Goal: Task Accomplishment & Management: Manage account settings

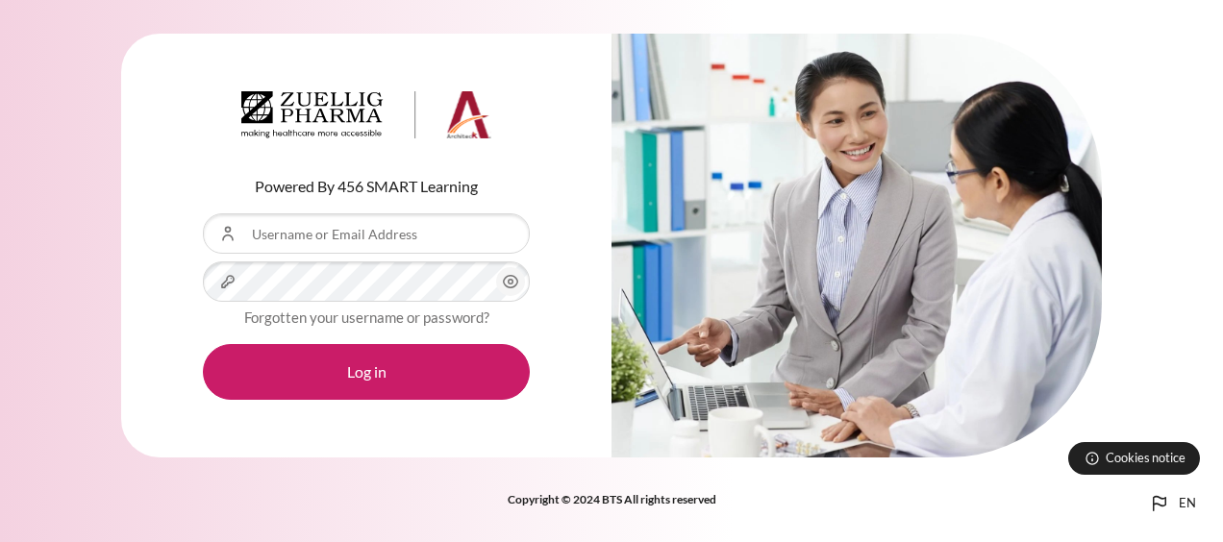
type input "[EMAIL_ADDRESS][DOMAIN_NAME]"
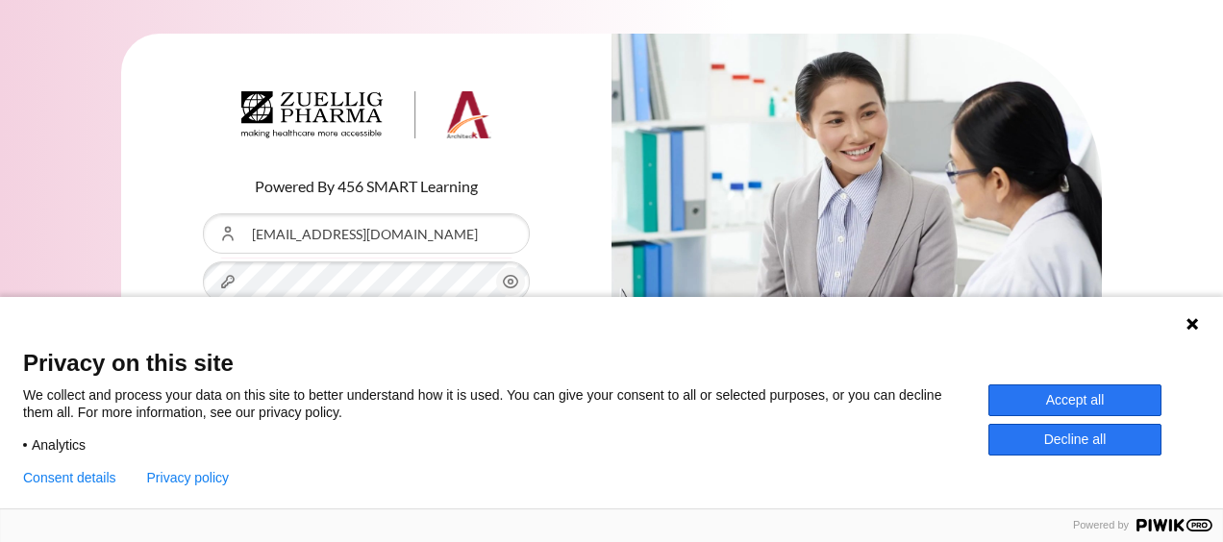
click at [1192, 325] on icon at bounding box center [1192, 324] width 12 height 12
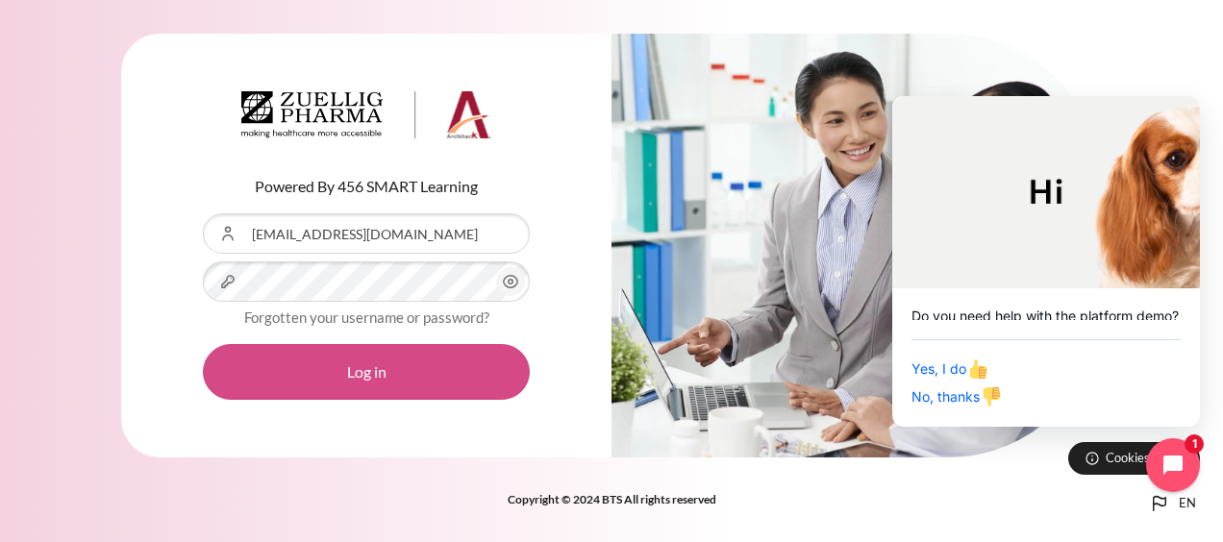
click at [368, 382] on button "Log in" at bounding box center [366, 372] width 327 height 56
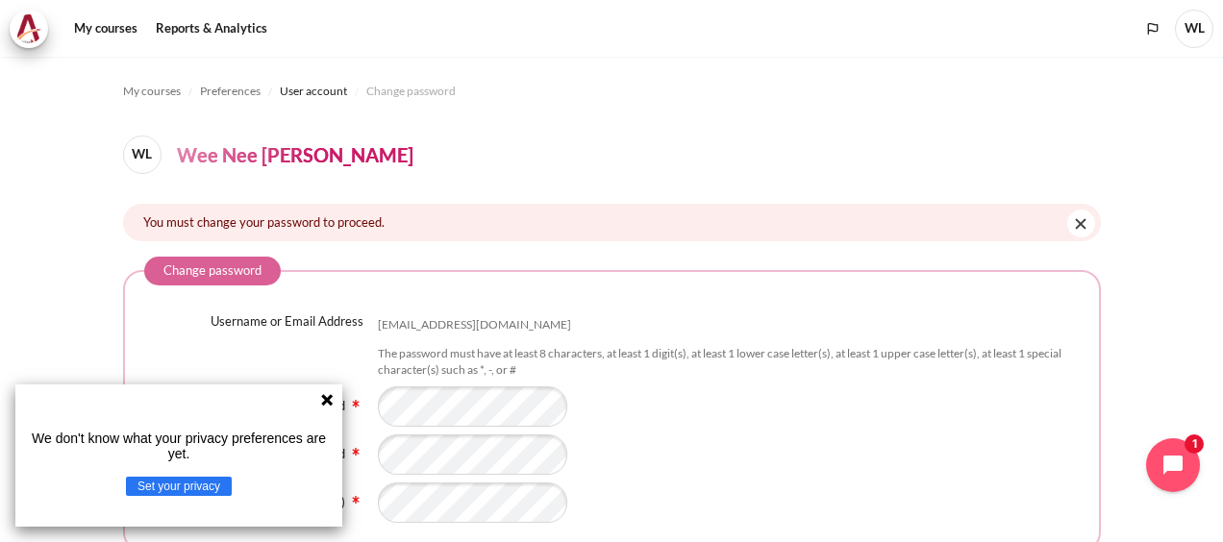
drag, startPoint x: 327, startPoint y: 400, endPoint x: 1119, endPoint y: 198, distance: 817.3
click at [1035, 262] on body "Skip to main content My courses" at bounding box center [611, 271] width 1223 height 542
click at [330, 399] on icon at bounding box center [326, 399] width 15 height 15
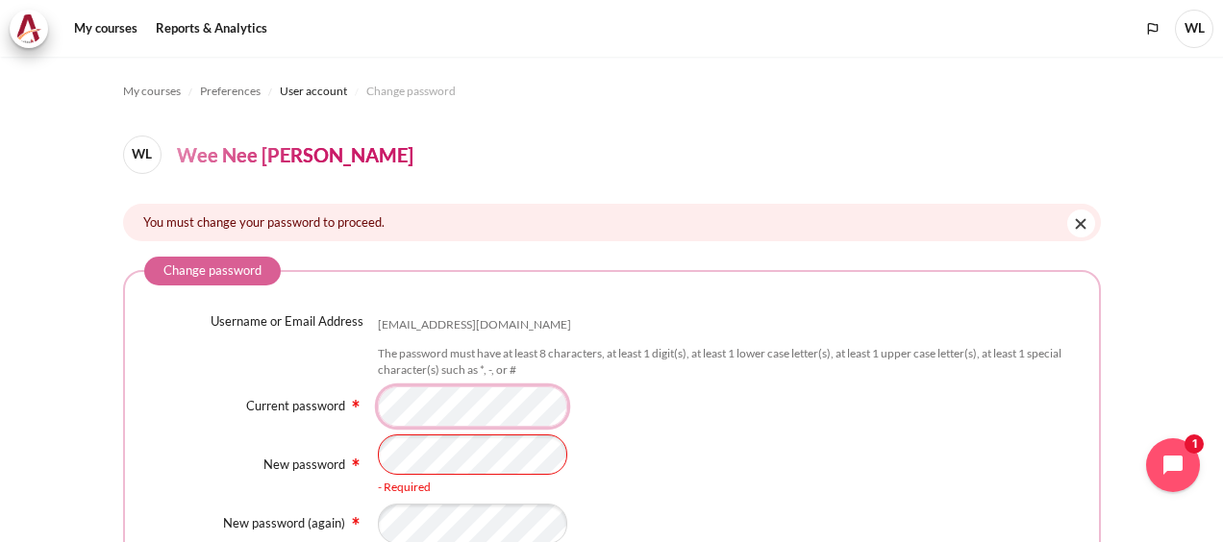
click at [367, 429] on div "Username or Email Address [EMAIL_ADDRESS][DOMAIN_NAME] The password must have a…" at bounding box center [611, 428] width 935 height 232
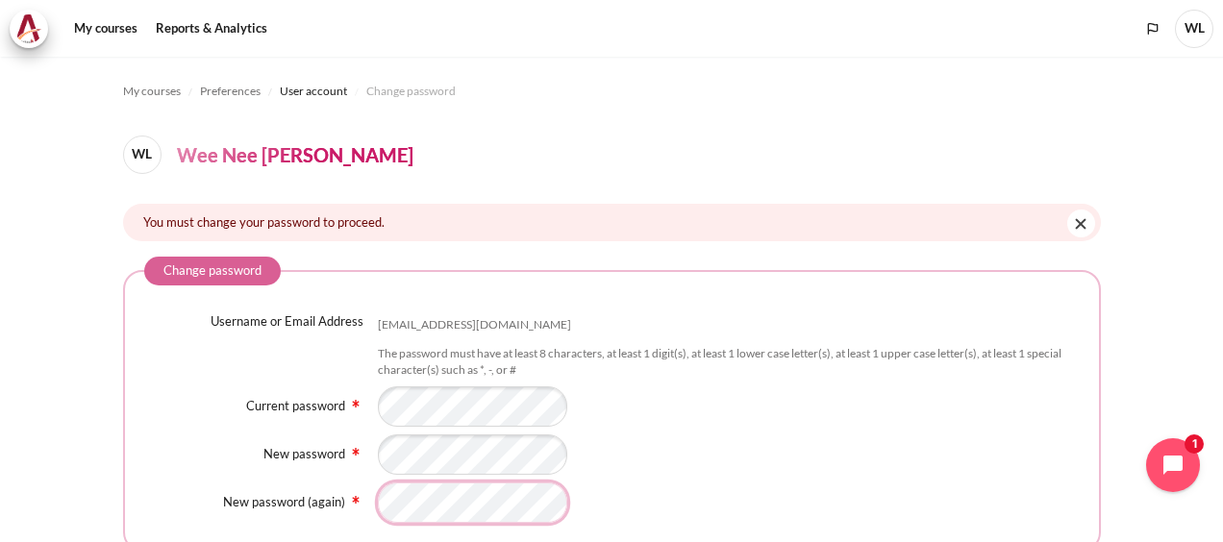
click at [433, 525] on fieldset "Change password Username or Email Address [EMAIL_ADDRESS][DOMAIN_NAME] The pass…" at bounding box center [611, 404] width 977 height 295
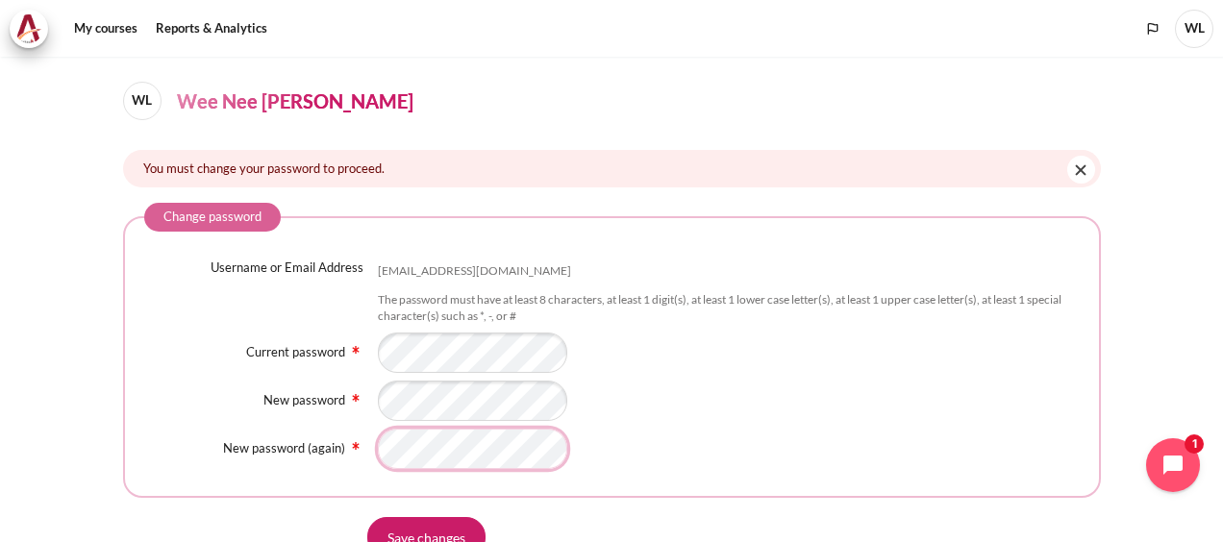
scroll to position [96, 0]
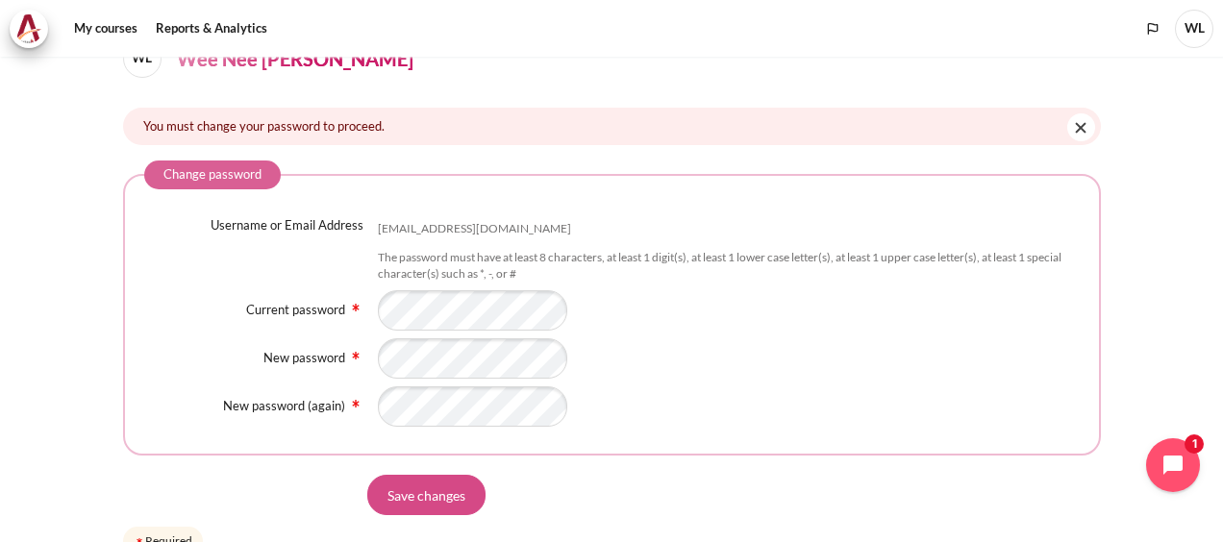
click at [438, 502] on input "Save changes" at bounding box center [426, 495] width 118 height 40
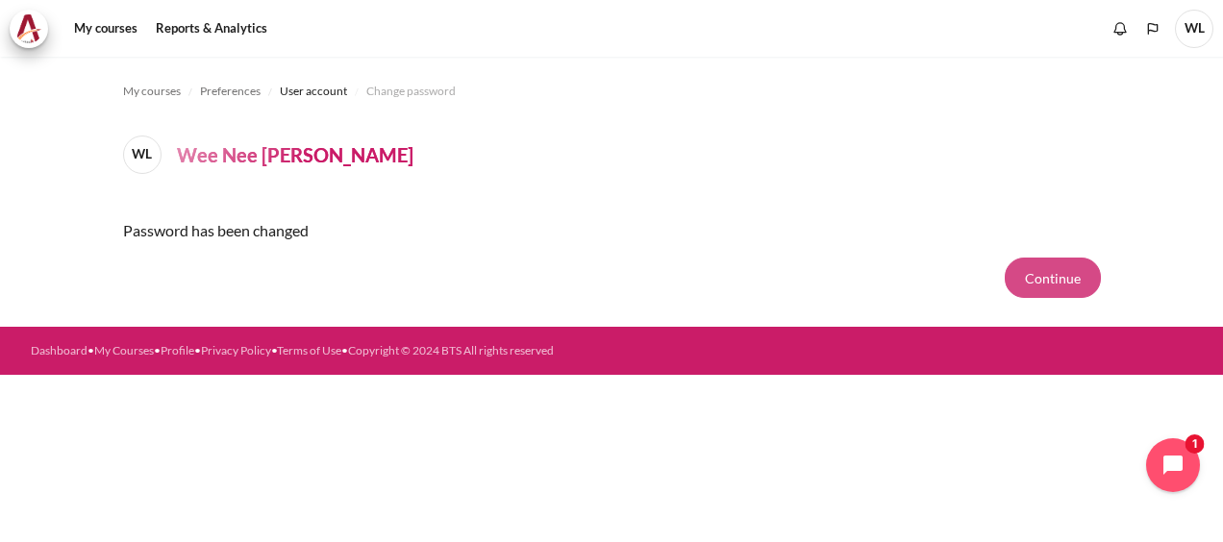
click at [1056, 273] on button "Continue" at bounding box center [1052, 278] width 96 height 40
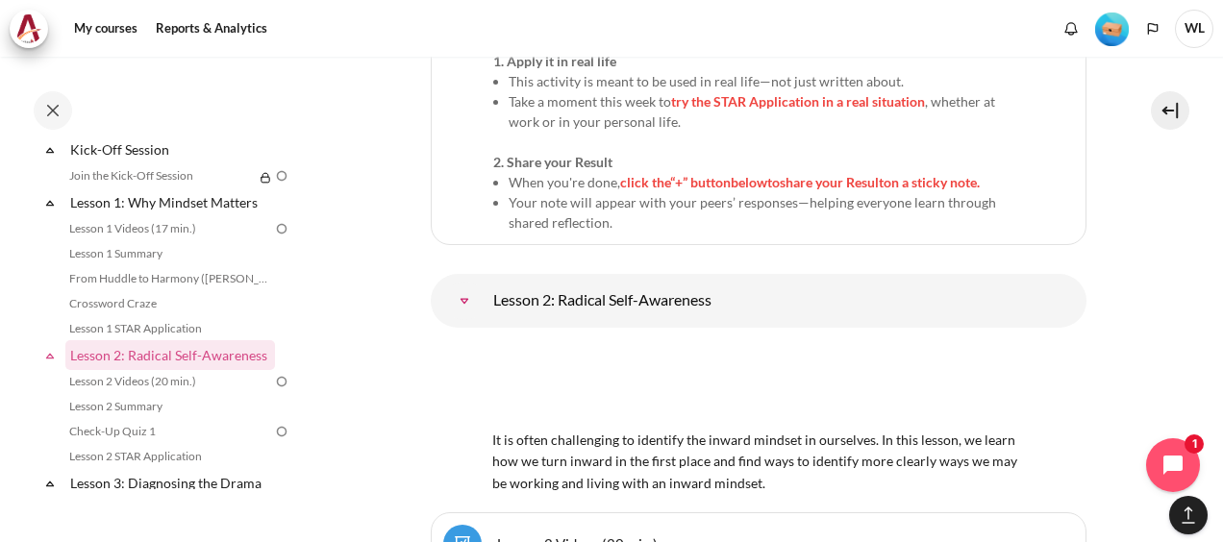
scroll to position [4037, 0]
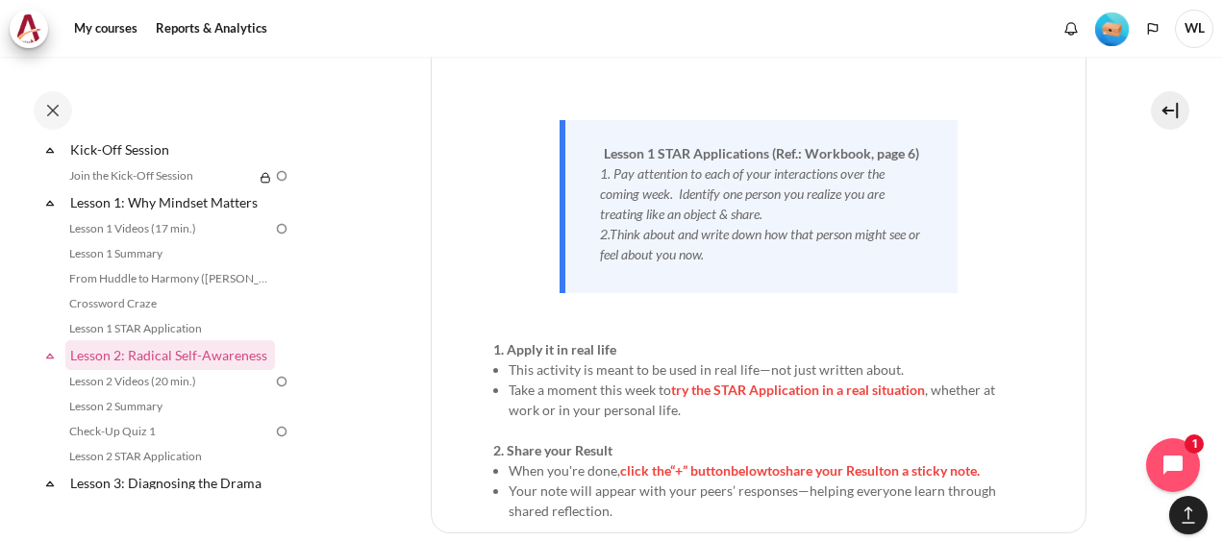
click at [1198, 30] on span "WL" at bounding box center [1193, 29] width 38 height 38
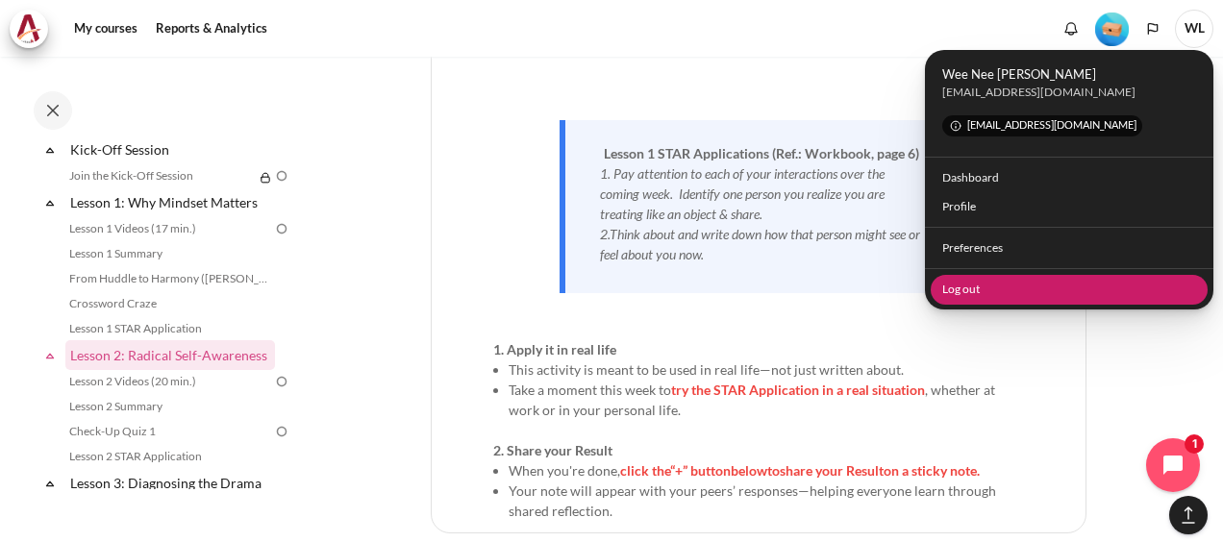
click at [974, 290] on link "Log out" at bounding box center [1069, 290] width 278 height 30
